Goal: Task Accomplishment & Management: Manage account settings

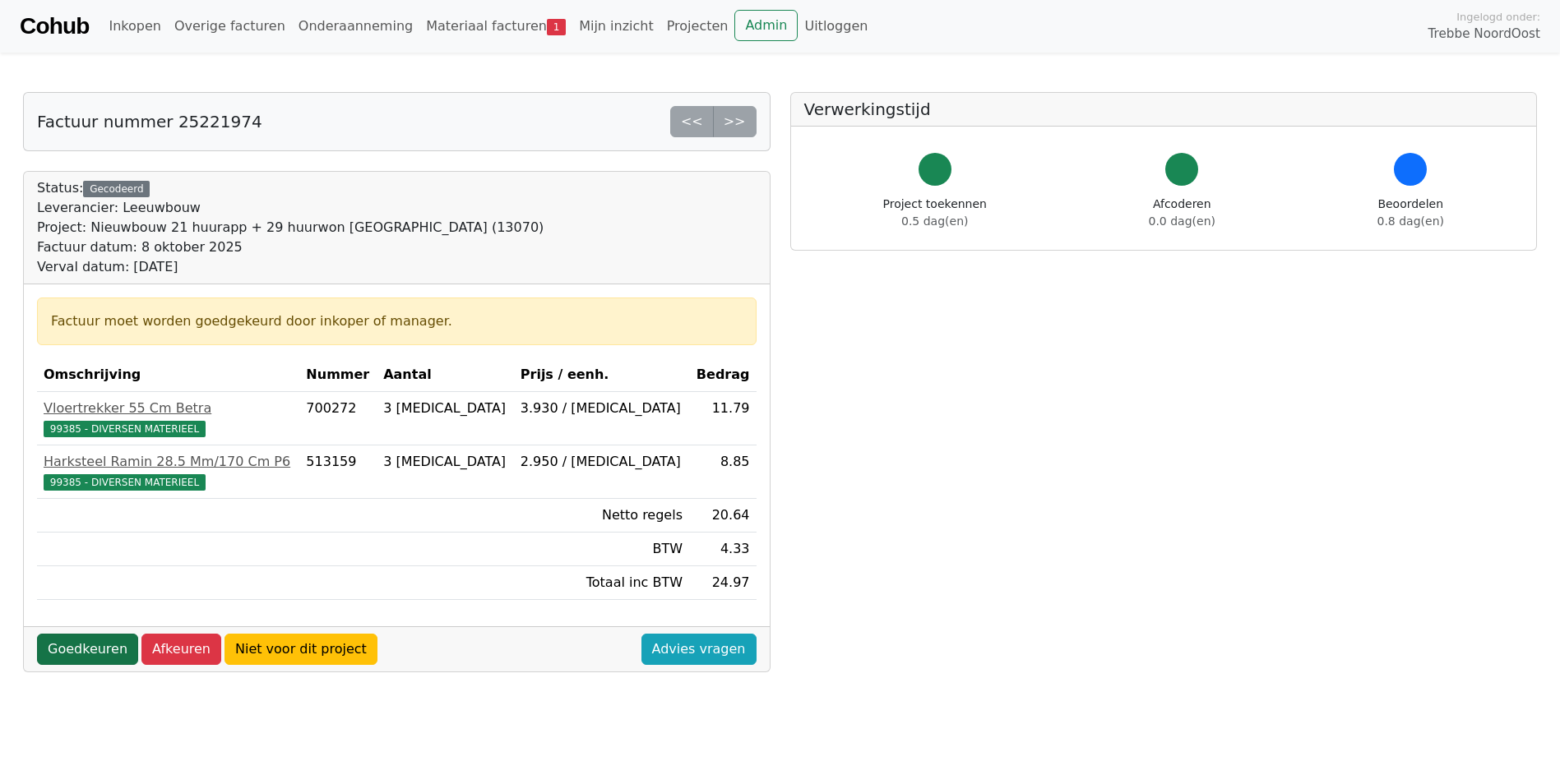
click at [92, 645] on link "Goedkeuren" at bounding box center [87, 649] width 101 height 31
